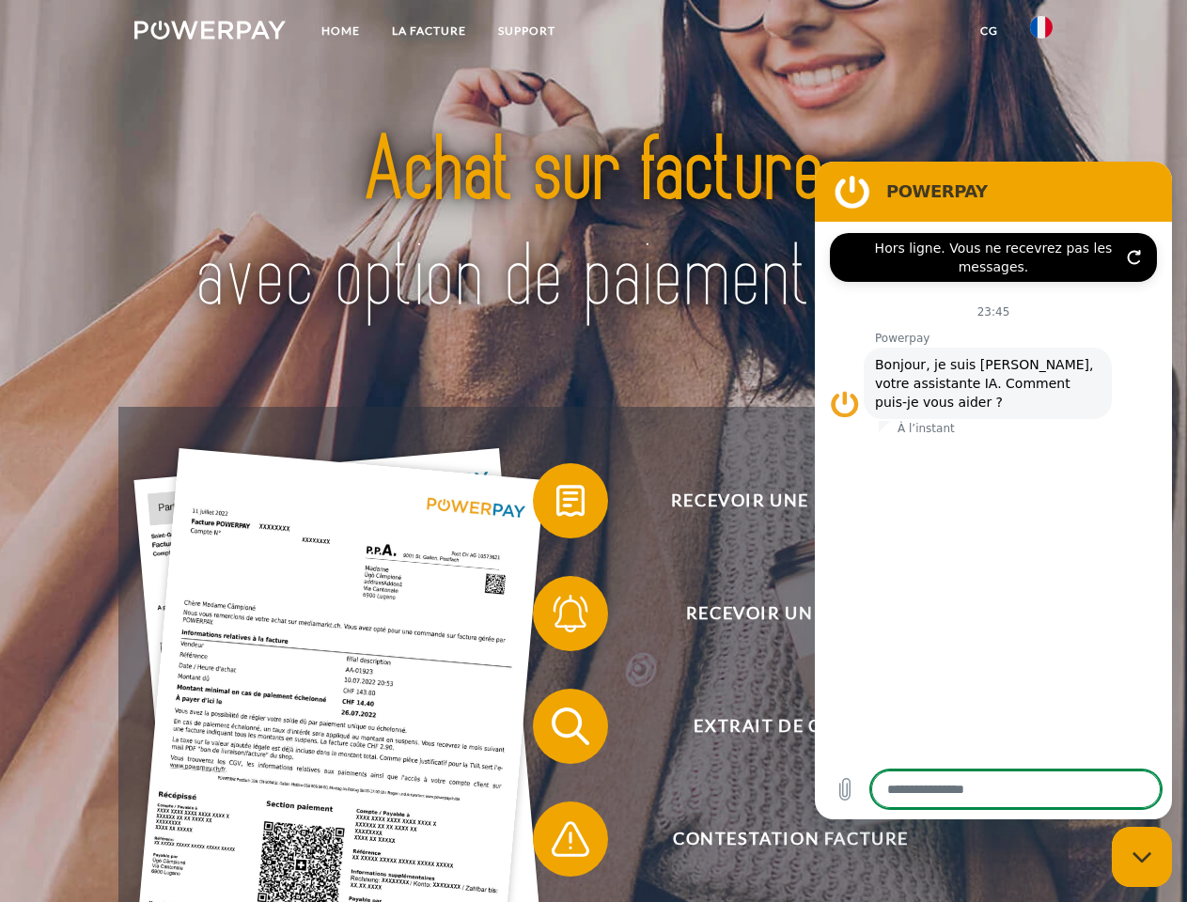
click at [210, 33] on img at bounding box center [209, 30] width 151 height 19
click at [1041, 33] on img at bounding box center [1041, 27] width 23 height 23
click at [988, 31] on link "CG" at bounding box center [989, 31] width 50 height 34
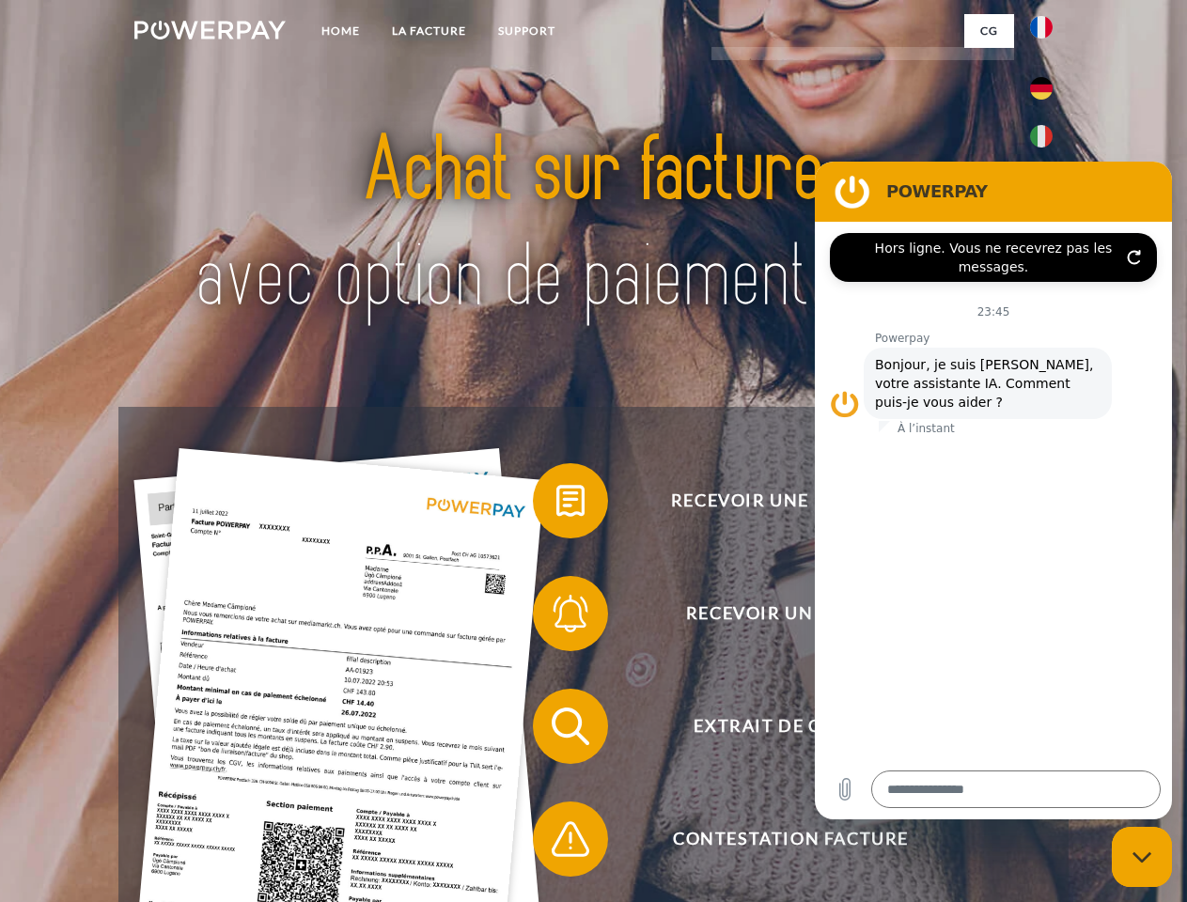
click at [556, 505] on span at bounding box center [542, 501] width 94 height 94
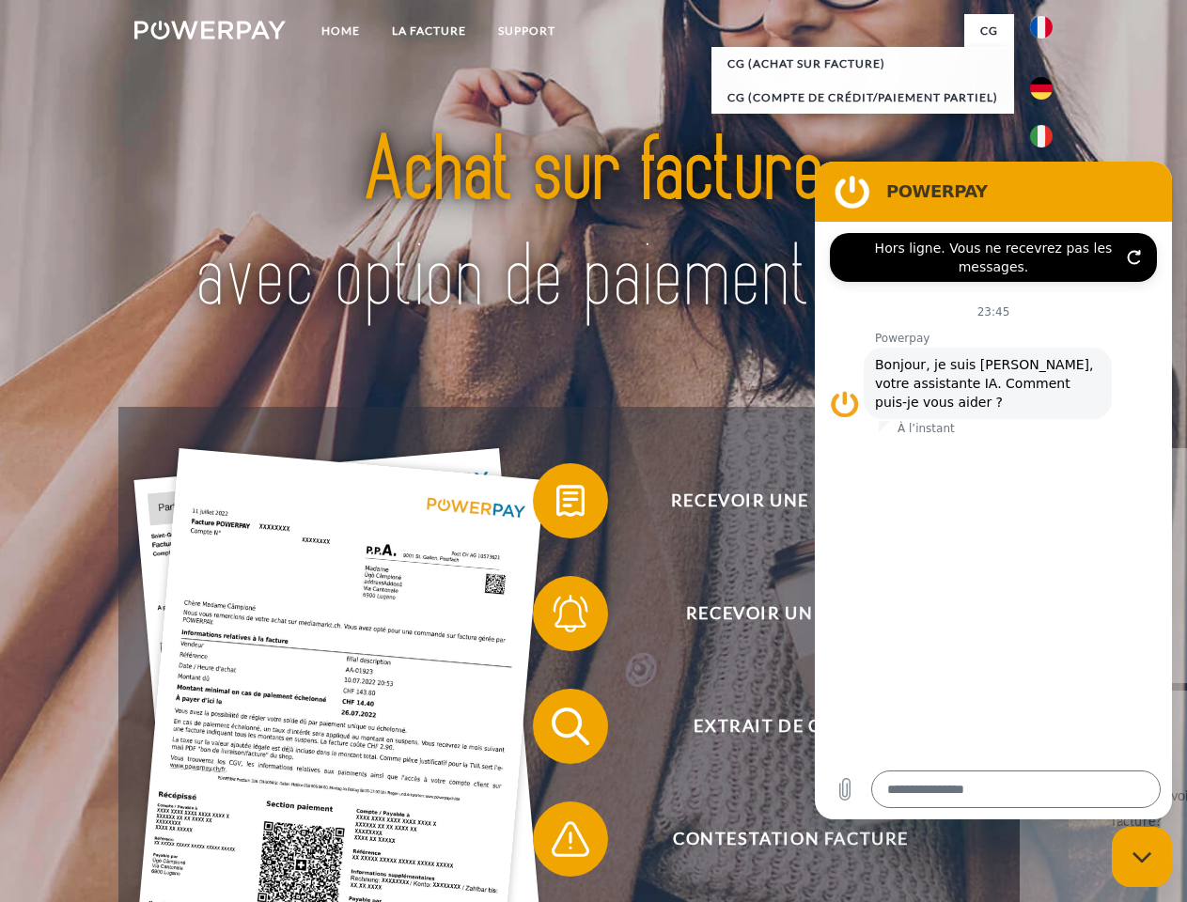
click at [556, 617] on span at bounding box center [542, 614] width 94 height 94
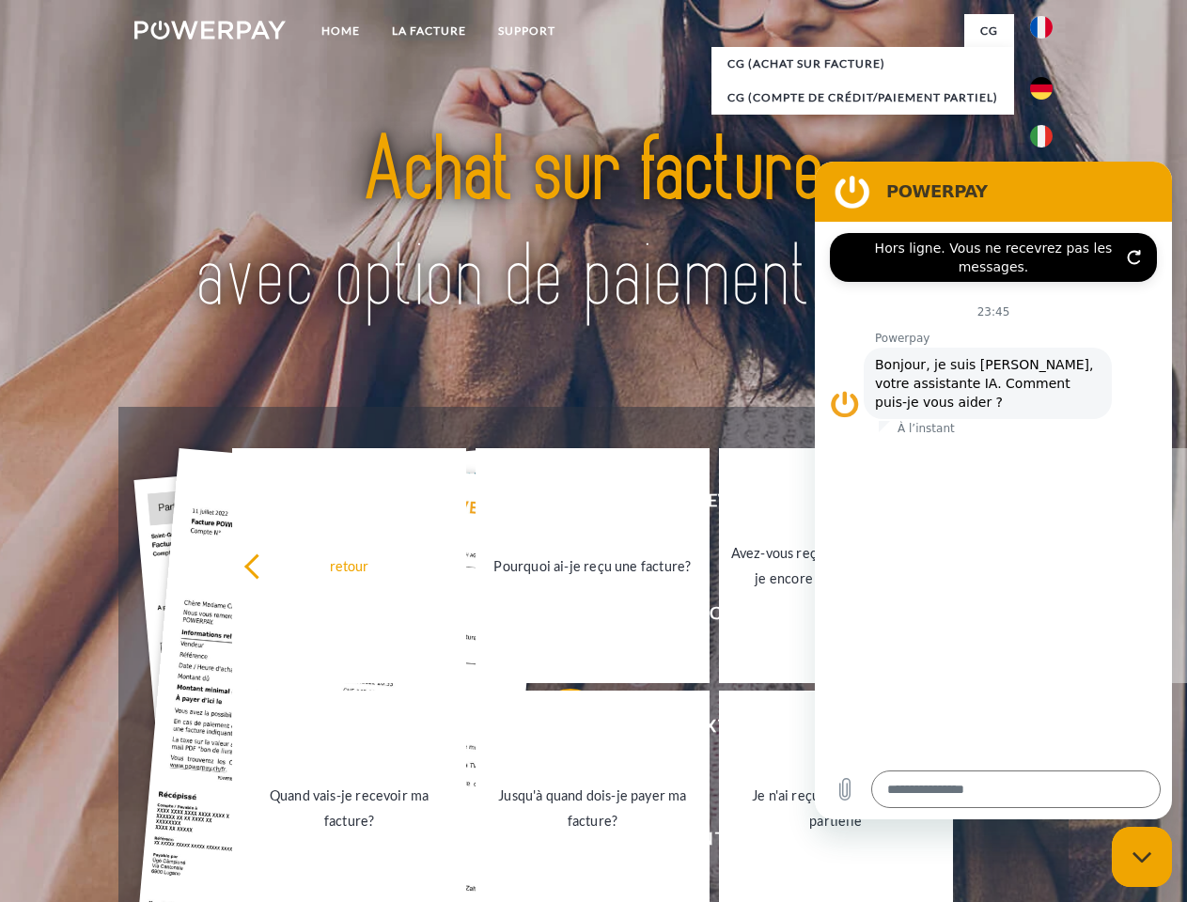
click at [556, 730] on link "Jusqu'à quand dois-je payer ma facture?" at bounding box center [592, 808] width 234 height 235
click at [556, 843] on span at bounding box center [542, 839] width 94 height 94
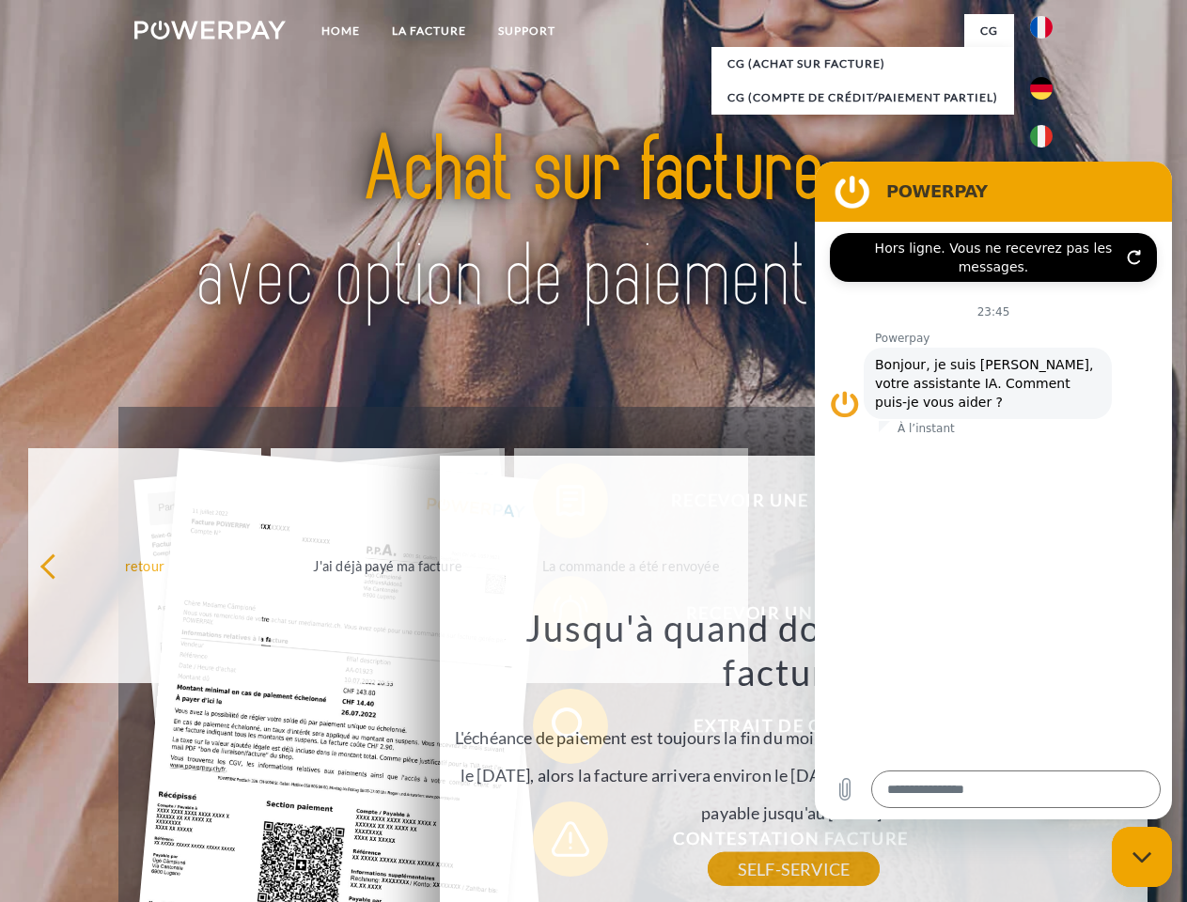
click at [1142, 857] on icon "Fermer la fenêtre de messagerie" at bounding box center [1142, 857] width 20 height 12
type textarea "*"
